Goal: Task Accomplishment & Management: Manage account settings

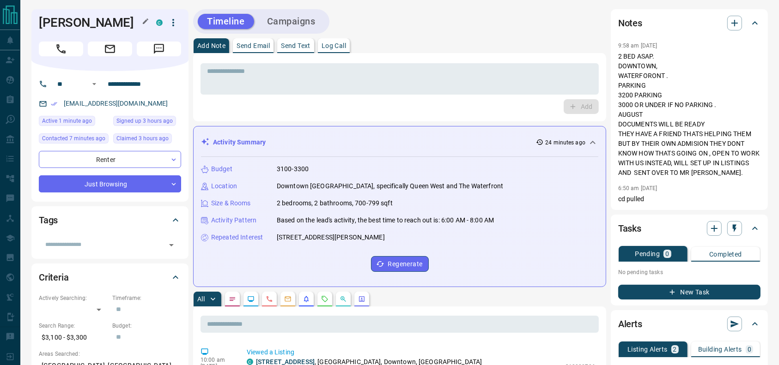
click at [63, 22] on h1 "[PERSON_NAME]" at bounding box center [90, 22] width 103 height 15
drag, startPoint x: 73, startPoint y: 96, endPoint x: 149, endPoint y: 108, distance: 76.8
click at [149, 108] on p "[EMAIL_ADDRESS][DOMAIN_NAME]" at bounding box center [116, 103] width 110 height 15
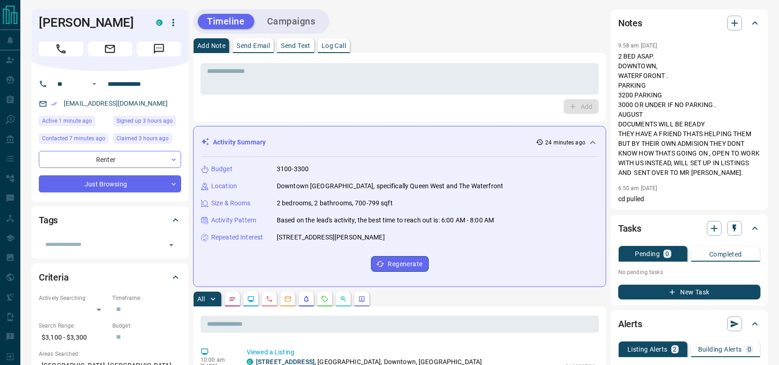
click at [170, 101] on div "sophiemaejones@hotmail.com" at bounding box center [110, 103] width 142 height 15
click at [126, 104] on link "sophiemaejones@hotmail.com" at bounding box center [116, 103] width 104 height 7
drag, startPoint x: 163, startPoint y: 106, endPoint x: 55, endPoint y: 98, distance: 108.4
click at [55, 98] on div "sophiemaejones@hotmail.com" at bounding box center [110, 103] width 142 height 15
copy link "sophiemaejones@hotmail.com"
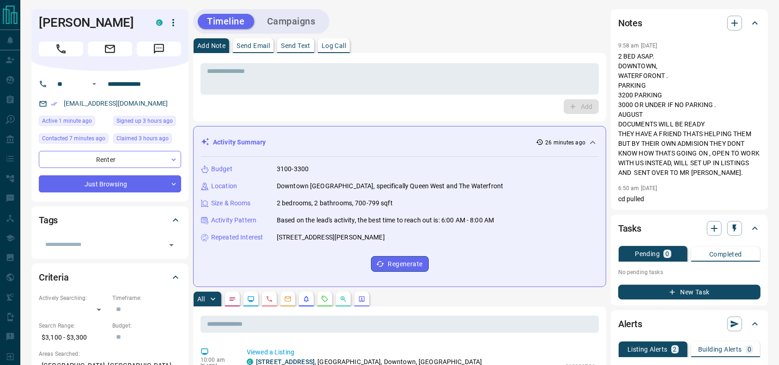
drag, startPoint x: 181, startPoint y: 26, endPoint x: 176, endPoint y: 26, distance: 5.5
click at [176, 26] on div "Sophie Jones C" at bounding box center [109, 40] width 157 height 62
click at [176, 26] on icon "button" at bounding box center [173, 22] width 11 height 11
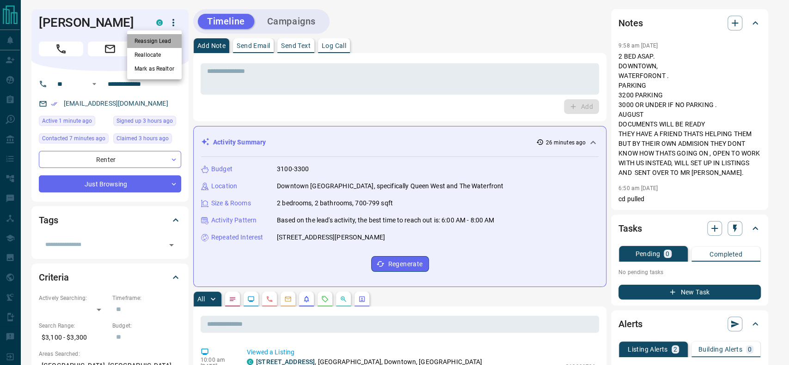
click at [168, 41] on li "Reassign Lead" at bounding box center [154, 41] width 55 height 14
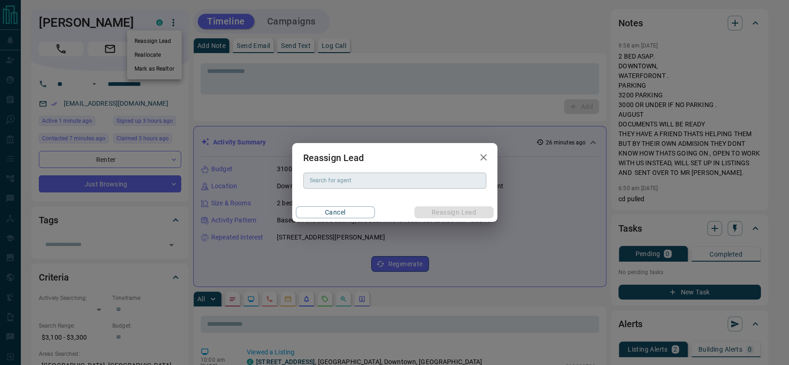
click at [319, 187] on div "Search for agent" at bounding box center [394, 181] width 183 height 16
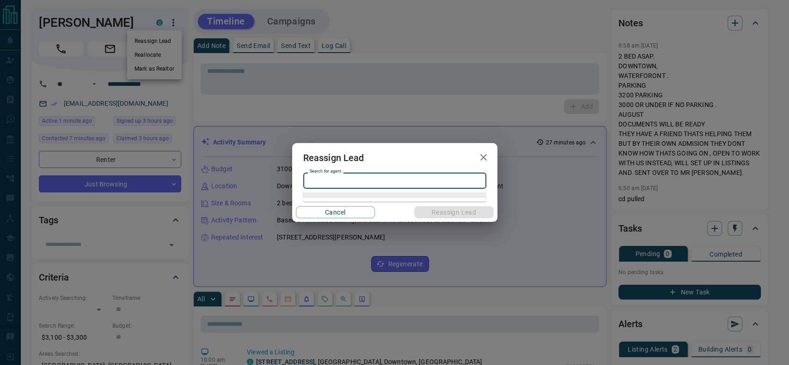
type input "*"
click at [333, 201] on li "Christian Jauslin" at bounding box center [394, 200] width 183 height 14
type input "**********"
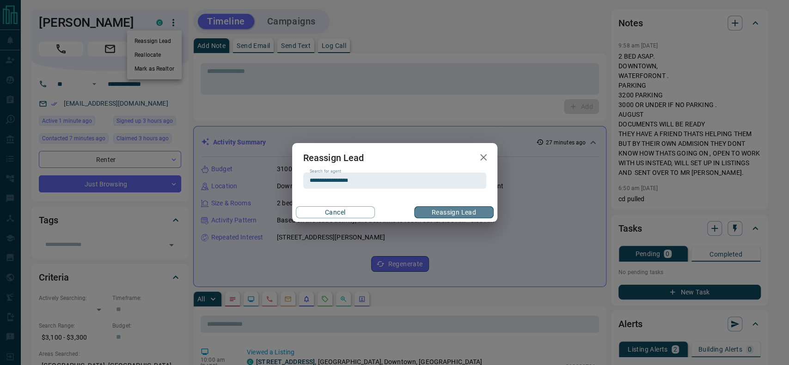
click at [423, 210] on button "Reassign Lead" at bounding box center [453, 213] width 79 height 12
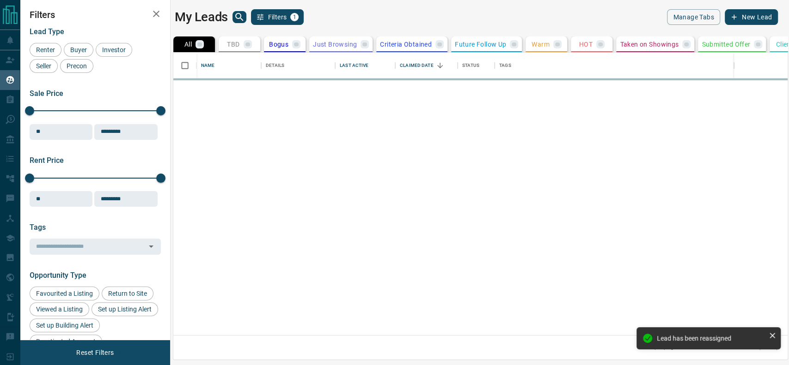
click at [423, 210] on div at bounding box center [480, 207] width 614 height 257
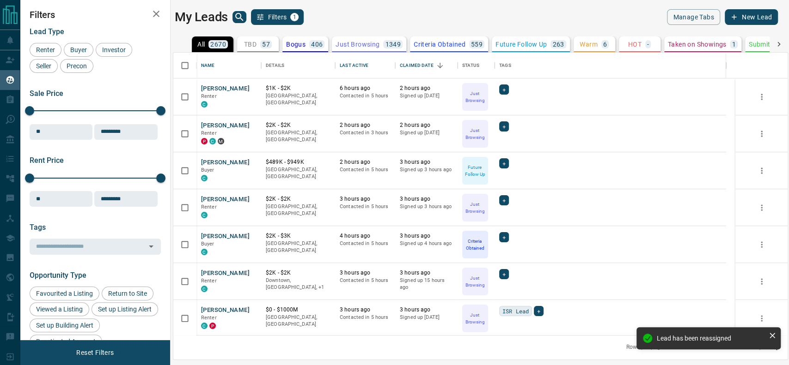
scroll to position [274, 604]
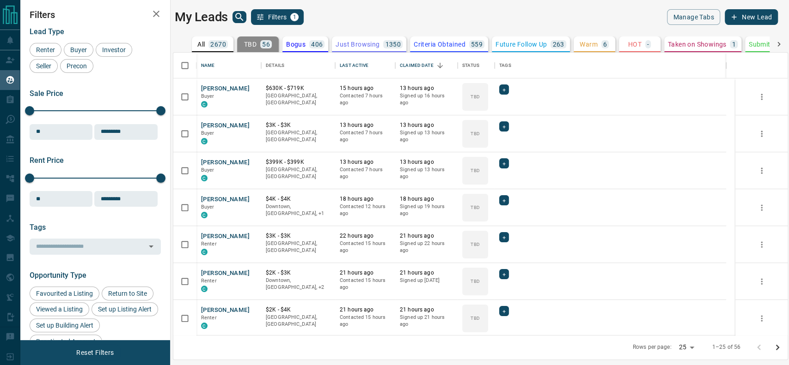
scroll to position [274, 604]
click at [250, 87] on icon "Open in New Tab" at bounding box center [250, 88] width 7 height 7
click at [252, 125] on icon "Open in New Tab" at bounding box center [250, 125] width 7 height 7
click at [251, 163] on icon "Open in New Tab" at bounding box center [250, 161] width 7 height 7
click at [251, 196] on icon "Open in New Tab" at bounding box center [251, 199] width 6 height 6
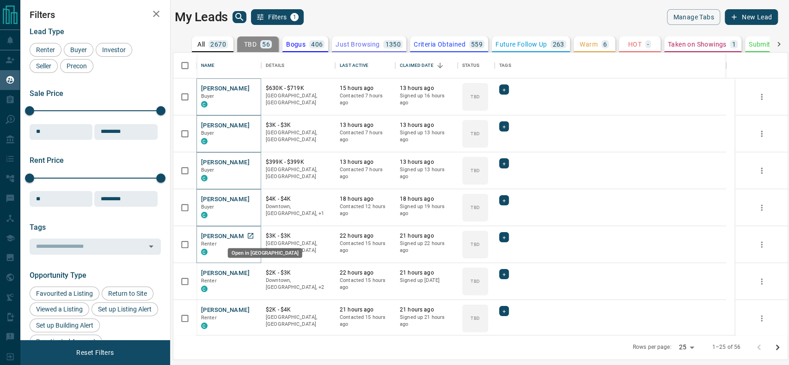
click at [251, 235] on icon "Open in New Tab" at bounding box center [251, 236] width 6 height 6
click at [251, 271] on icon "Open in New Tab" at bounding box center [250, 272] width 7 height 7
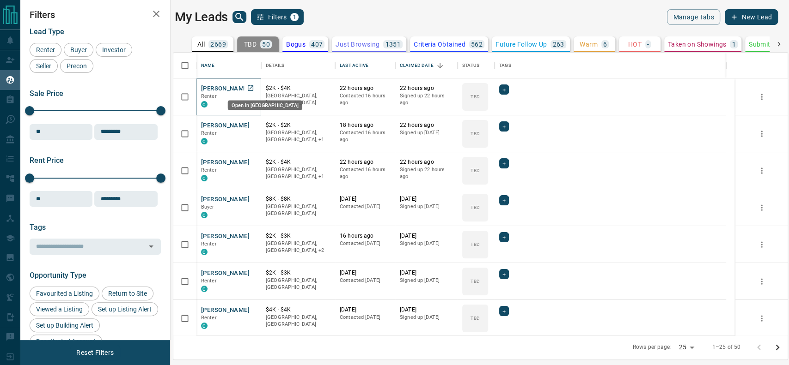
click at [248, 88] on icon "Open in New Tab" at bounding box center [250, 88] width 7 height 7
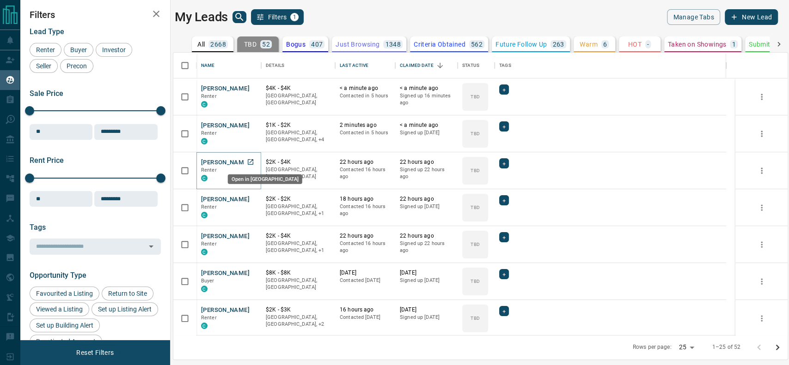
click at [248, 161] on icon "Open in New Tab" at bounding box center [251, 162] width 6 height 6
click at [249, 201] on icon "Open in New Tab" at bounding box center [250, 198] width 7 height 7
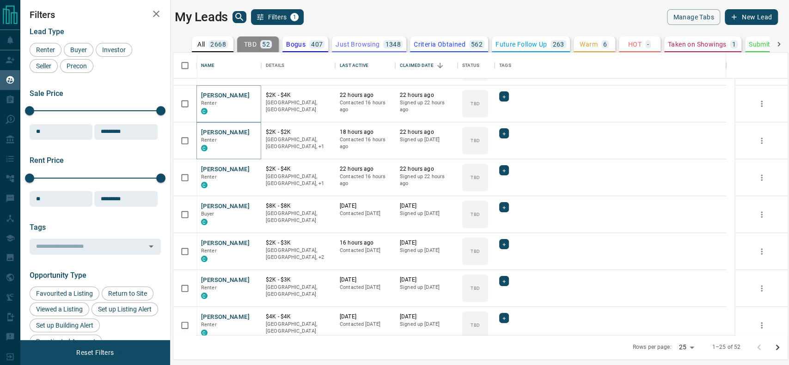
scroll to position [67, 0]
click at [255, 166] on link "Open in New Tab" at bounding box center [250, 169] width 12 height 12
click at [250, 283] on link "Open in New Tab" at bounding box center [250, 280] width 12 height 12
click at [250, 318] on icon "Open in New Tab" at bounding box center [251, 317] width 6 height 6
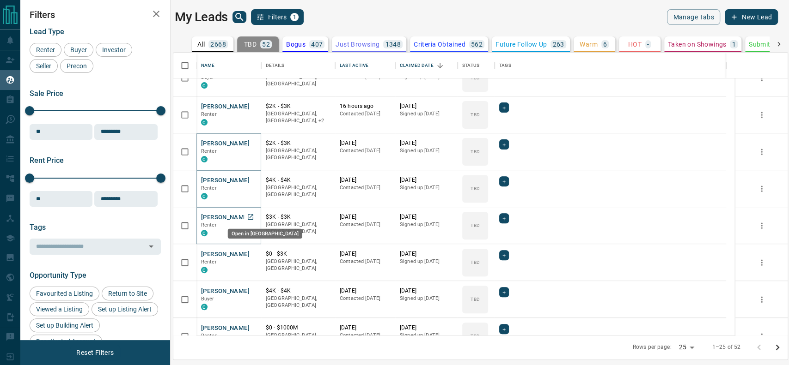
scroll to position [204, 0]
click at [252, 217] on icon "Open in New Tab" at bounding box center [250, 216] width 7 height 7
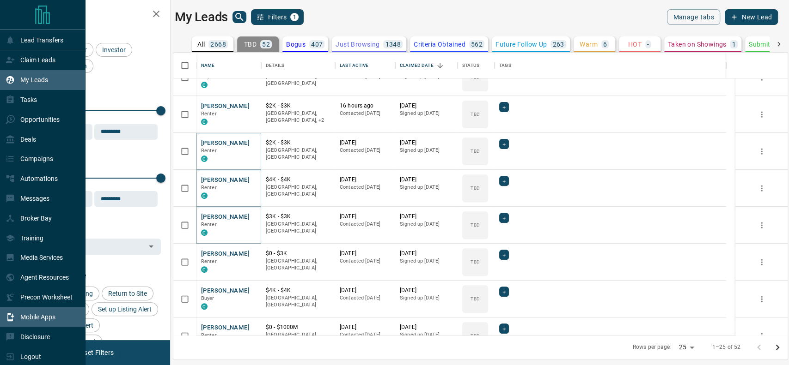
scroll to position [8, 0]
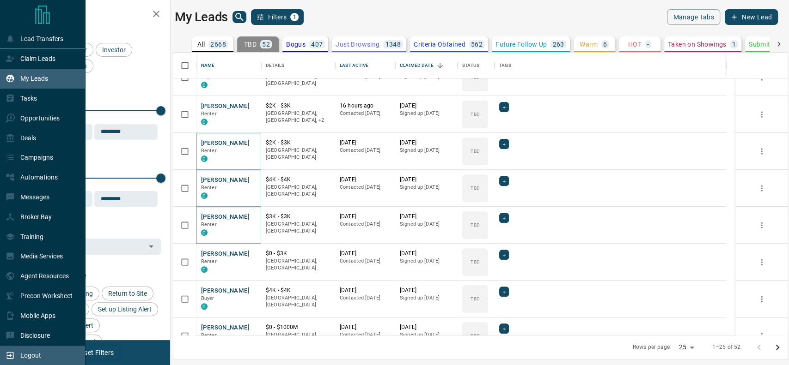
click at [7, 363] on div "Logout" at bounding box center [24, 355] width 36 height 15
